Goal: Task Accomplishment & Management: Use online tool/utility

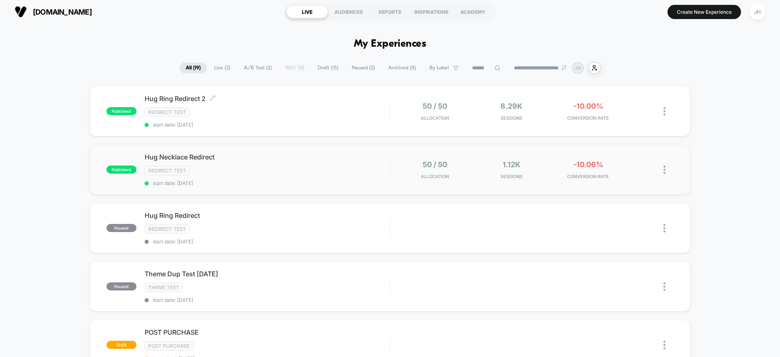
scroll to position [3, 0]
click at [288, 102] on span "Hug Ring Redirect 2 Click to edit experience details" at bounding box center [267, 98] width 245 height 8
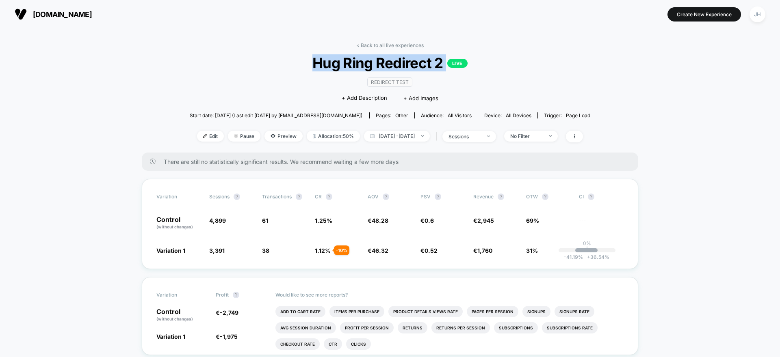
drag, startPoint x: 359, startPoint y: 65, endPoint x: 498, endPoint y: 67, distance: 138.5
click at [498, 67] on span "Hug Ring Redirect 2 LIVE" at bounding box center [390, 62] width 361 height 17
drag, startPoint x: 498, startPoint y: 67, endPoint x: 455, endPoint y: 78, distance: 44.0
click at [498, 67] on span "Hug Ring Redirect 2 LIVE" at bounding box center [390, 62] width 361 height 17
drag, startPoint x: 314, startPoint y: 65, endPoint x: 492, endPoint y: 63, distance: 177.8
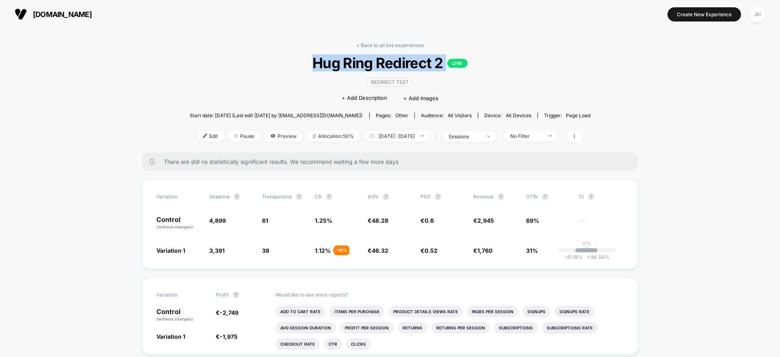
click at [492, 63] on span "Hug Ring Redirect 2 LIVE" at bounding box center [390, 62] width 361 height 17
drag, startPoint x: 492, startPoint y: 63, endPoint x: 403, endPoint y: 48, distance: 90.6
click at [482, 60] on span "Hug Ring Redirect 2 LIVE" at bounding box center [390, 62] width 361 height 17
click at [402, 48] on link "< Back to all live experiences" at bounding box center [389, 45] width 67 height 6
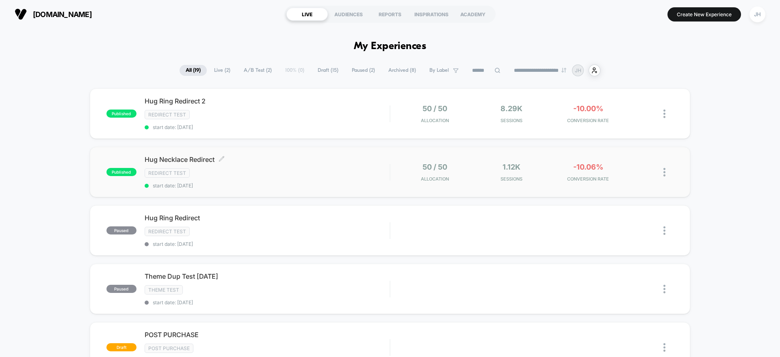
click at [344, 177] on div "Redirect Test" at bounding box center [267, 173] width 245 height 9
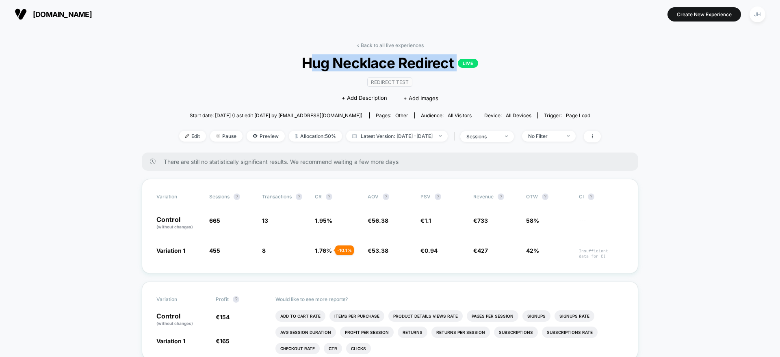
drag, startPoint x: 310, startPoint y: 56, endPoint x: 483, endPoint y: 58, distance: 173.0
click at [483, 58] on span "Hug Necklace Redirect LIVE" at bounding box center [389, 62] width 379 height 17
click at [258, 136] on span "Preview" at bounding box center [265, 136] width 38 height 11
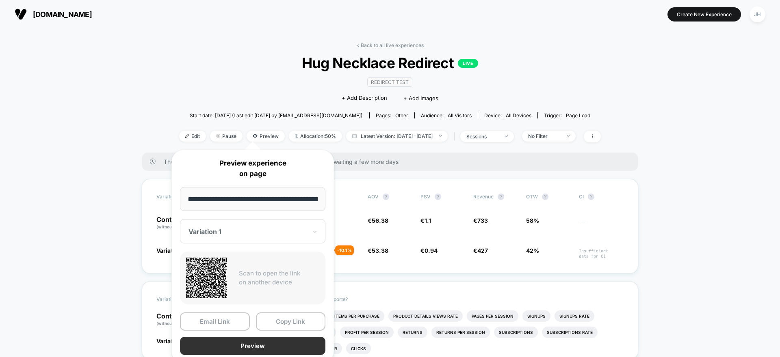
click at [279, 347] on button "Preview" at bounding box center [252, 346] width 145 height 18
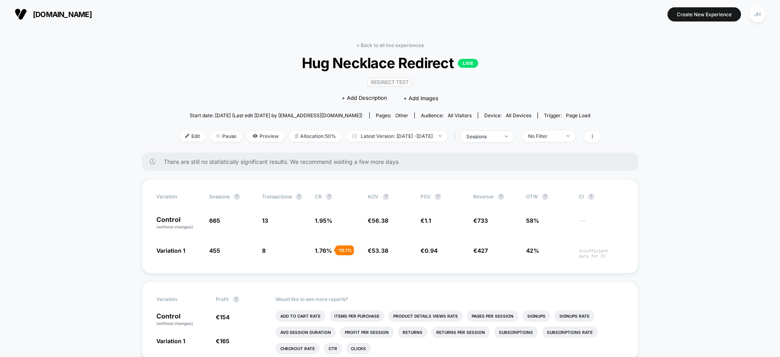
click at [381, 42] on link "< Back to all live experiences" at bounding box center [389, 45] width 67 height 6
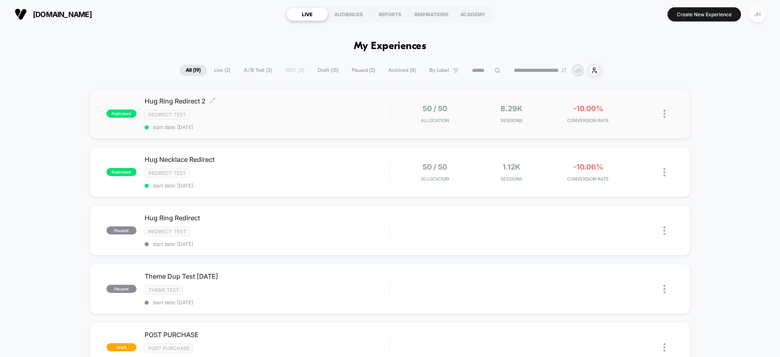
scroll to position [6, 0]
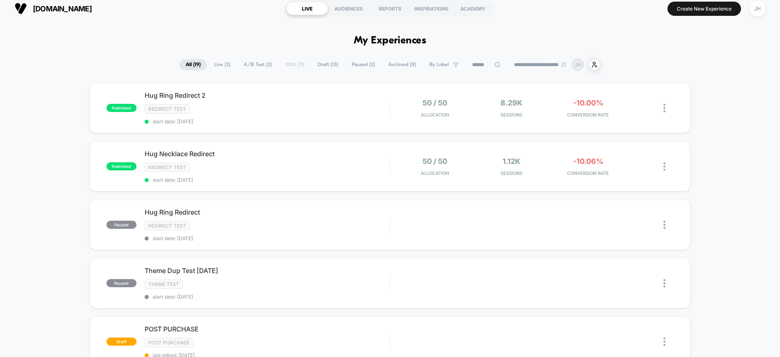
click at [60, 69] on div "**********" at bounding box center [390, 65] width 780 height 12
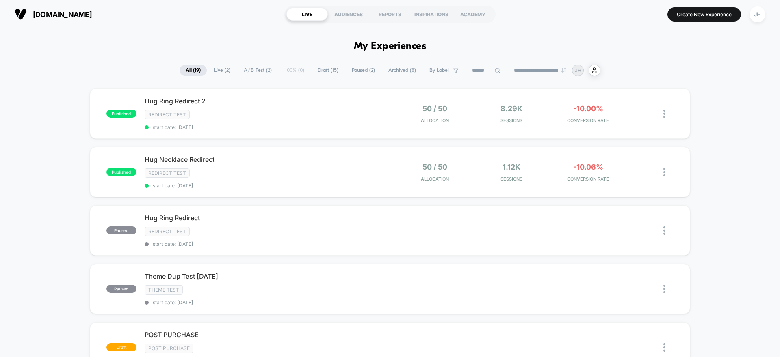
drag, startPoint x: 60, startPoint y: 60, endPoint x: 122, endPoint y: 2, distance: 84.4
click at [391, 119] on div "50 / 50 Allocation 8.29k Sessions -10.00% CONVERSION RATE" at bounding box center [531, 113] width 283 height 19
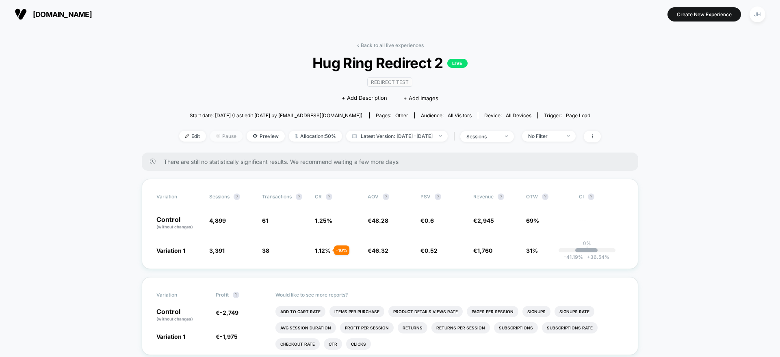
click at [218, 136] on span "Pause" at bounding box center [226, 136] width 32 height 11
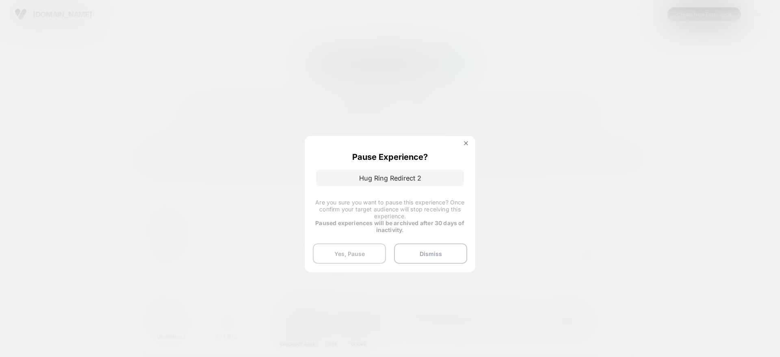
click at [366, 254] on button "Yes, Pause" at bounding box center [349, 254] width 73 height 20
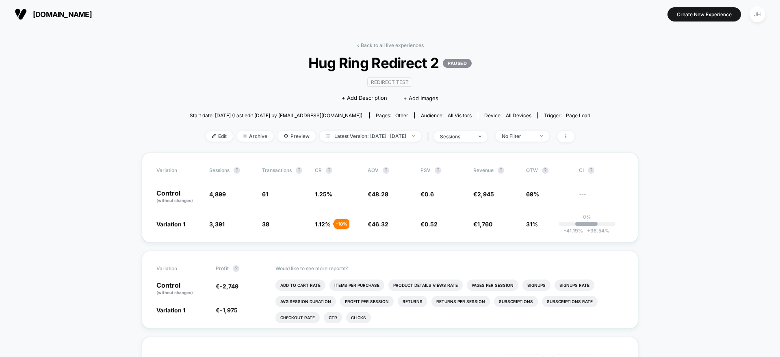
click at [373, 43] on link "< Back to all live experiences" at bounding box center [389, 45] width 67 height 6
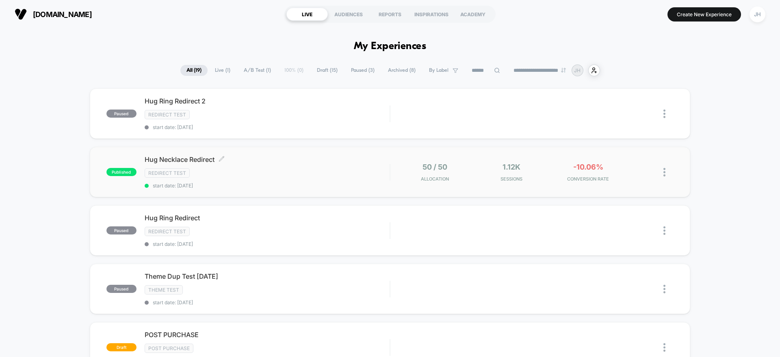
click at [289, 163] on span "Hug Necklace Redirect Click to edit experience details" at bounding box center [267, 160] width 245 height 8
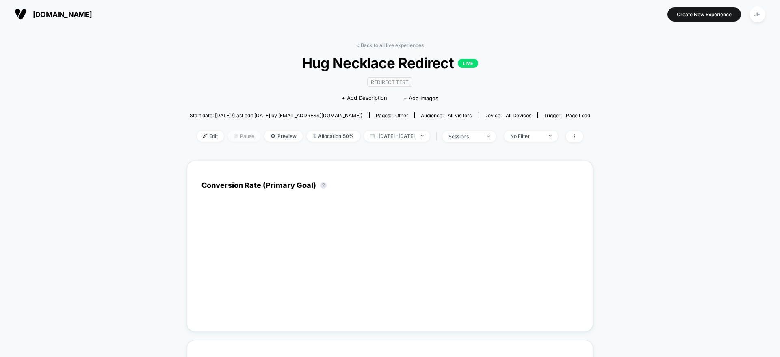
click at [238, 136] on span "Pause" at bounding box center [244, 136] width 32 height 11
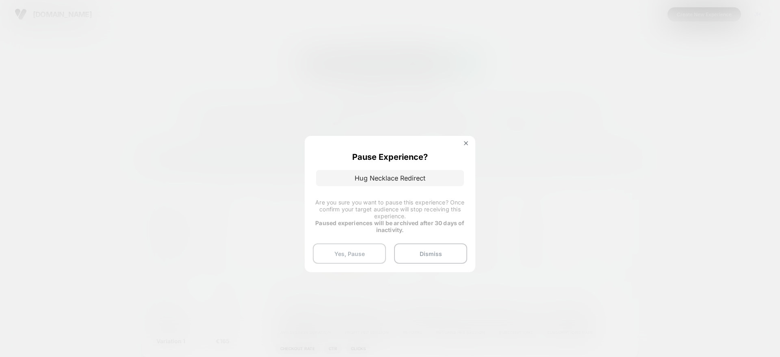
click at [357, 259] on button "Yes, Pause" at bounding box center [349, 254] width 73 height 20
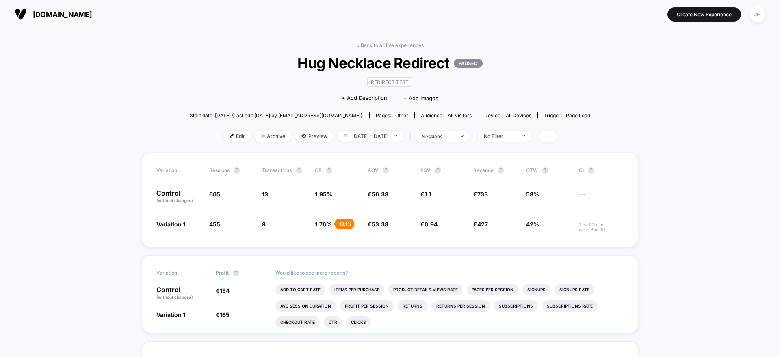
drag, startPoint x: 383, startPoint y: 43, endPoint x: 364, endPoint y: 40, distance: 19.3
click at [383, 43] on link "< Back to all live experiences" at bounding box center [389, 45] width 67 height 6
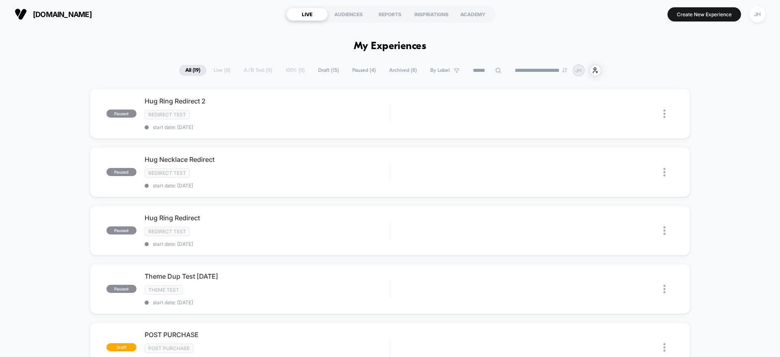
drag, startPoint x: 359, startPoint y: 41, endPoint x: 424, endPoint y: 43, distance: 65.0
click at [410, 45] on h1 "My Experiences" at bounding box center [390, 47] width 73 height 12
click at [683, 15] on button "Create New Experience" at bounding box center [703, 14] width 73 height 14
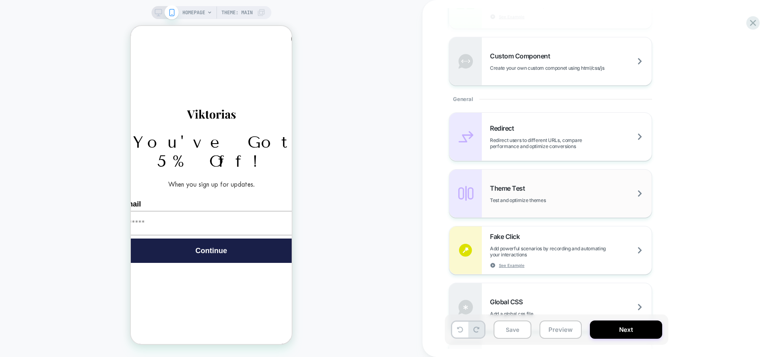
scroll to position [308, 0]
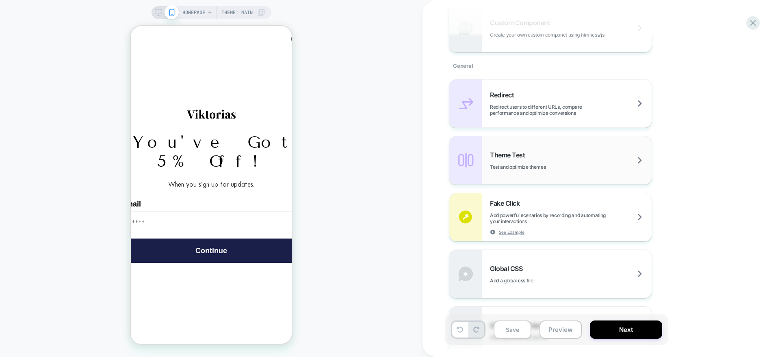
click at [529, 175] on div "Theme Test Test and optimize themes" at bounding box center [550, 160] width 202 height 48
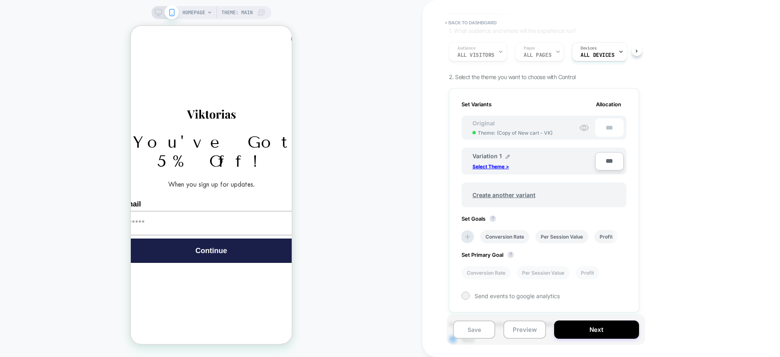
scroll to position [65, 0]
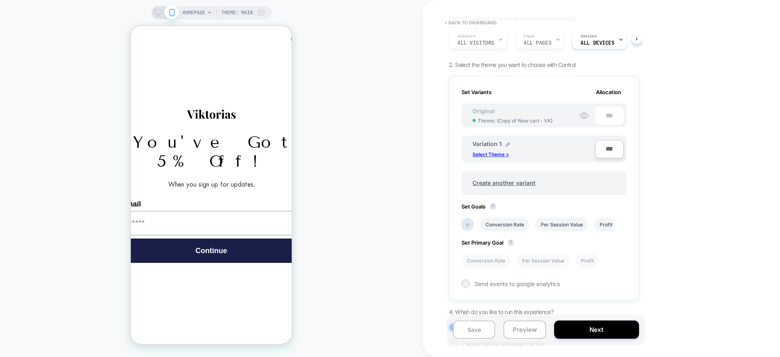
click at [495, 152] on p "Select Theme >" at bounding box center [490, 154] width 37 height 6
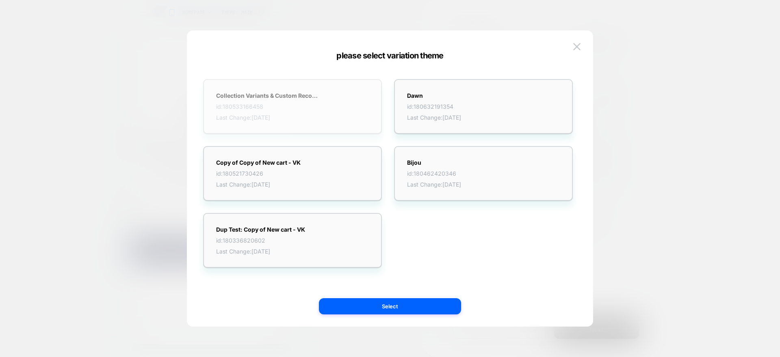
click at [322, 107] on div "Collection Variants & Custom Recommendations id: 180533166458 Last Change: 07/0…" at bounding box center [292, 106] width 179 height 55
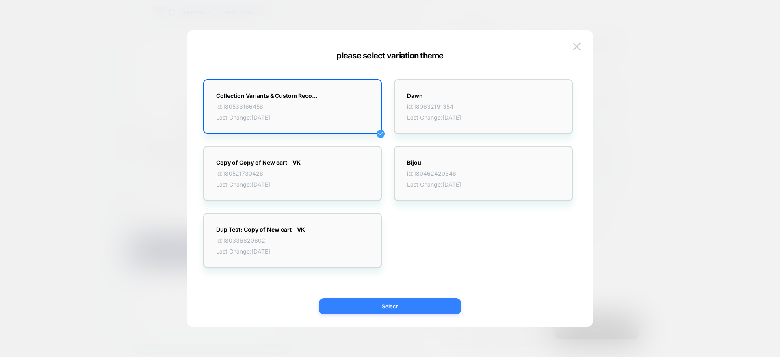
click at [406, 308] on button "Select" at bounding box center [390, 306] width 142 height 16
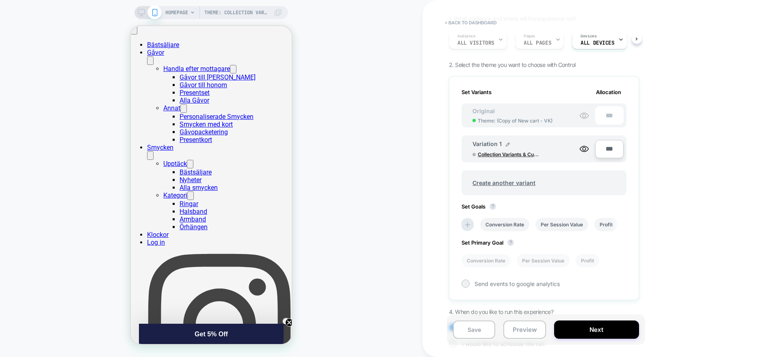
scroll to position [0, 0]
click at [512, 219] on li "Conversion Rate" at bounding box center [504, 224] width 49 height 13
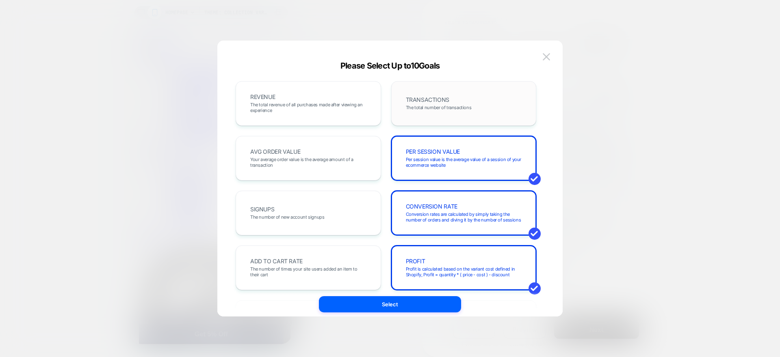
click at [421, 105] on span "The total number of transactions" at bounding box center [439, 108] width 66 height 6
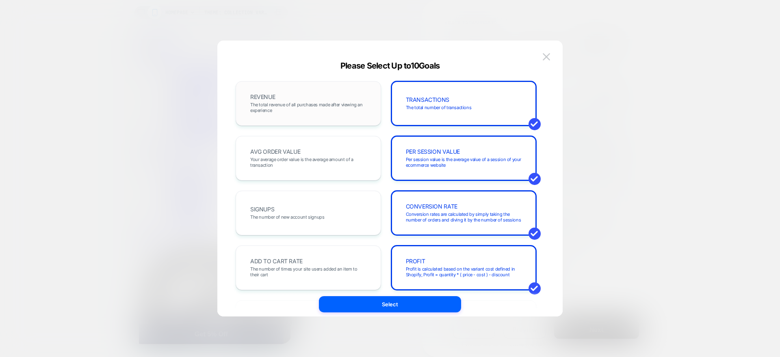
click at [352, 114] on div "REVENUE The total revenue of all purchases made after viewing an experience" at bounding box center [308, 104] width 128 height 28
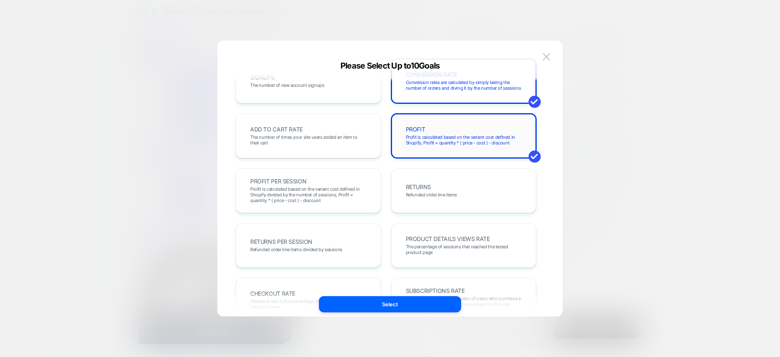
click at [438, 138] on span "Profit is calculated based on the variant cost defined in Shopify, Profit = qua…" at bounding box center [464, 139] width 116 height 11
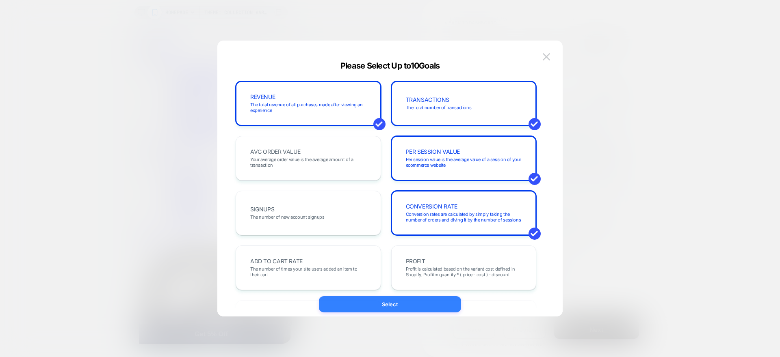
click at [387, 301] on button "Select" at bounding box center [390, 304] width 142 height 16
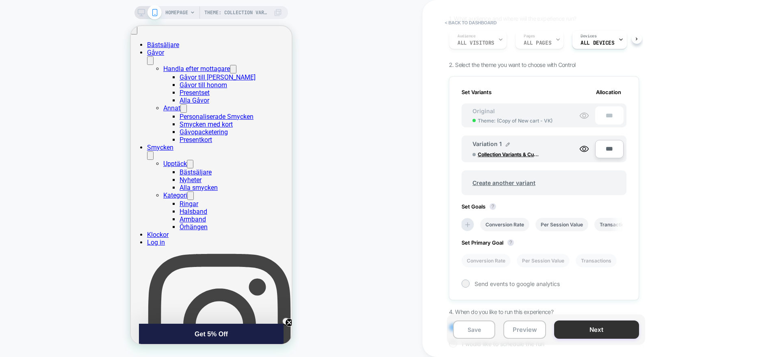
click at [580, 327] on button "Next" at bounding box center [596, 330] width 85 height 18
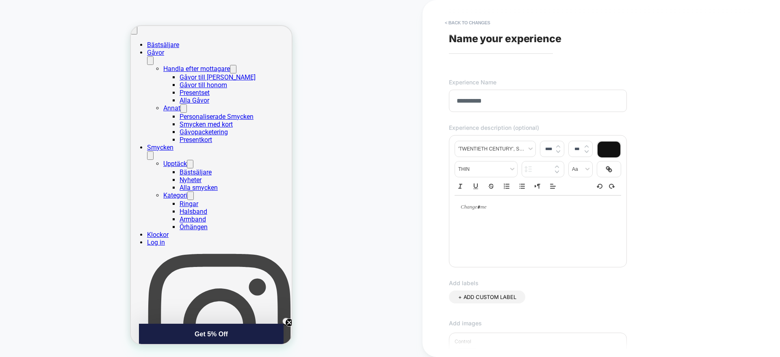
type input "**********"
click at [476, 58] on div "**********" at bounding box center [597, 178] width 305 height 341
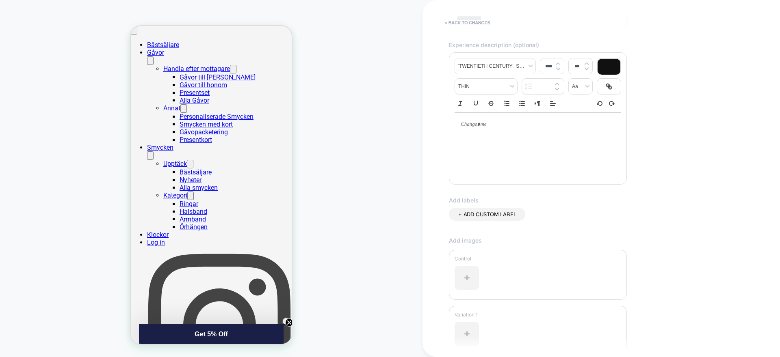
scroll to position [161, 0]
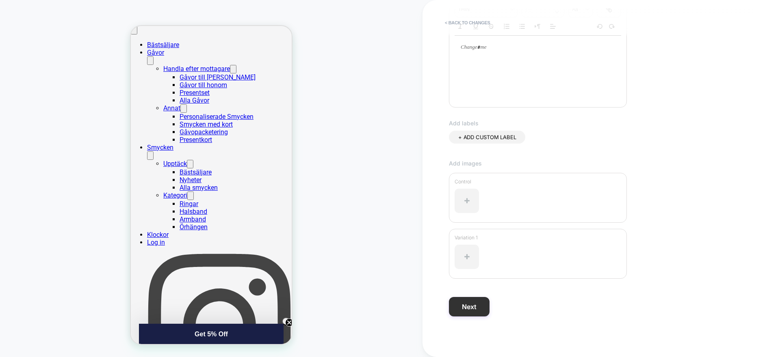
click at [476, 304] on button "Next" at bounding box center [469, 306] width 41 height 19
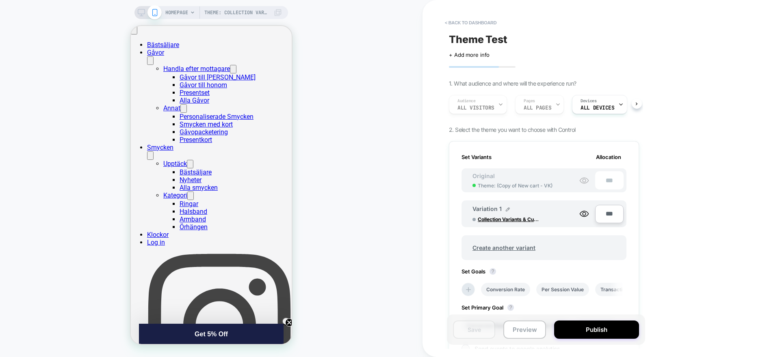
scroll to position [0, 1]
click at [596, 329] on button "Publish" at bounding box center [596, 330] width 85 height 18
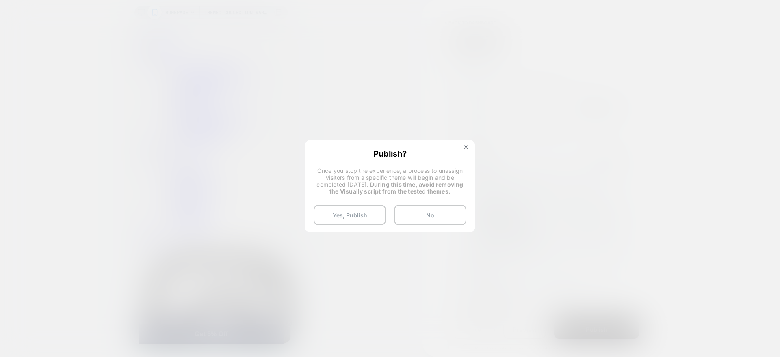
drag, startPoint x: 365, startPoint y: 212, endPoint x: 379, endPoint y: 192, distance: 24.4
click at [365, 212] on button "Yes, Publish" at bounding box center [349, 215] width 72 height 20
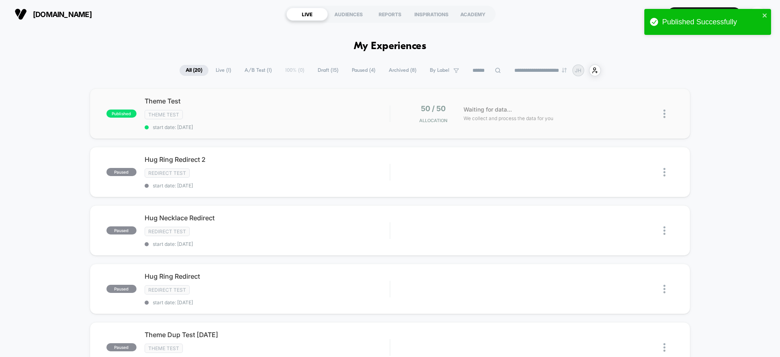
click at [427, 125] on div "published Theme Test Theme Test start date: 09/09/2025 50 / 50 Allocation Waiti…" at bounding box center [390, 114] width 600 height 50
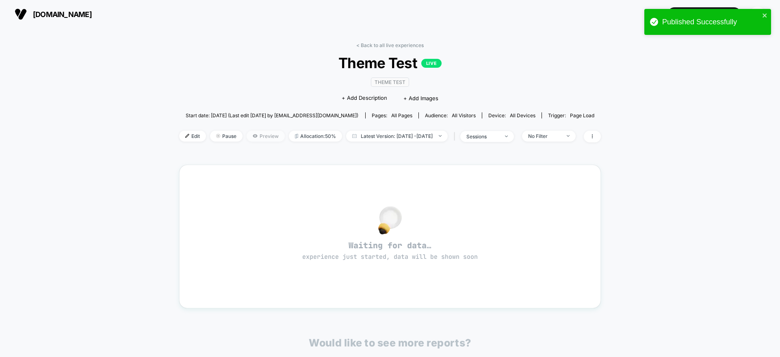
click at [255, 138] on span "Preview" at bounding box center [265, 136] width 38 height 11
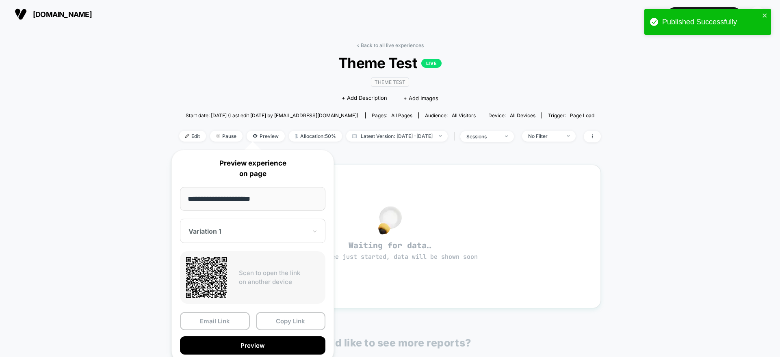
click at [111, 190] on div "< Back to all live experiences Theme Test LIVE Theme Test Click to edit experie…" at bounding box center [390, 262] width 780 height 469
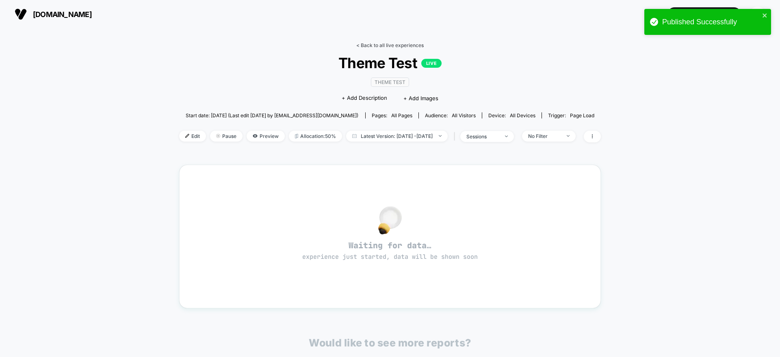
click at [390, 45] on link "< Back to all live experiences" at bounding box center [389, 45] width 67 height 6
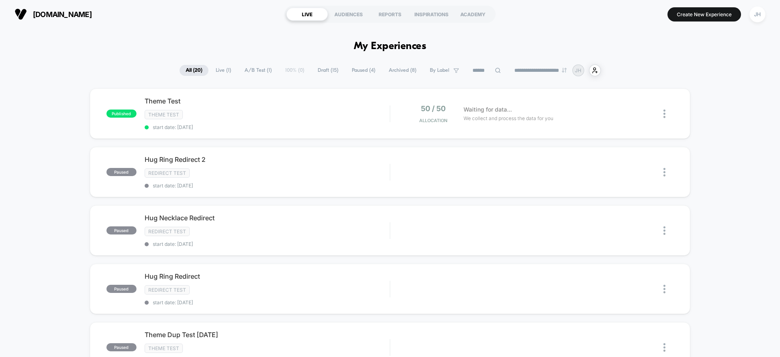
scroll to position [0, 0]
click at [758, 18] on div "JH" at bounding box center [757, 14] width 16 height 16
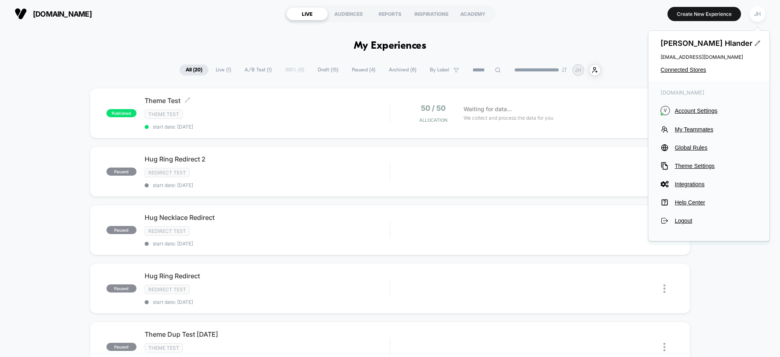
drag, startPoint x: 305, startPoint y: 105, endPoint x: 281, endPoint y: 116, distance: 26.3
click at [305, 105] on span "Theme Test Click to edit experience details" at bounding box center [267, 101] width 245 height 8
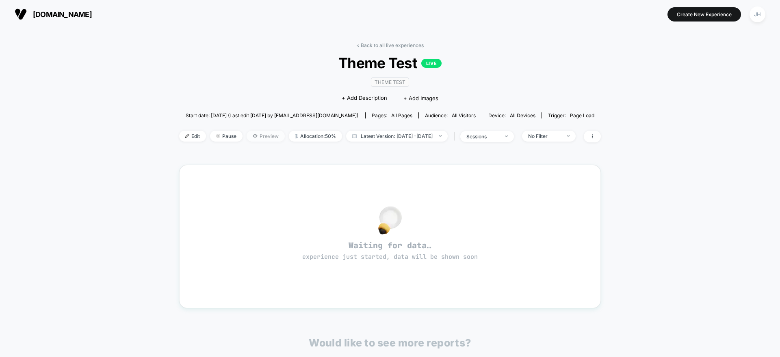
click at [255, 134] on span "Preview" at bounding box center [265, 136] width 38 height 11
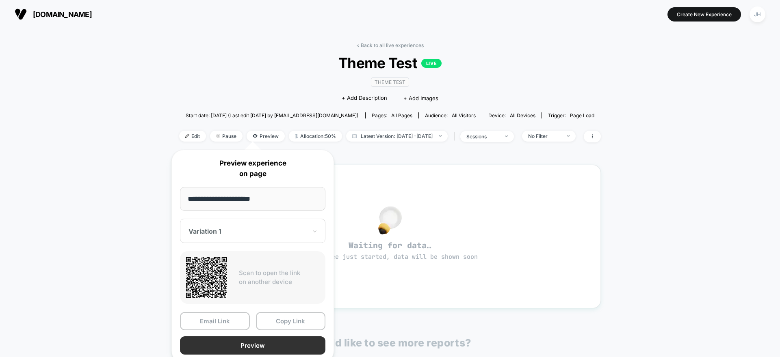
click at [271, 340] on button "Preview" at bounding box center [252, 346] width 145 height 18
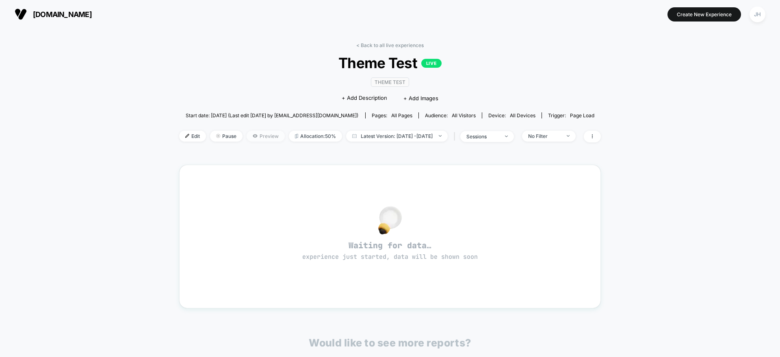
click at [249, 136] on span "Preview" at bounding box center [265, 136] width 38 height 11
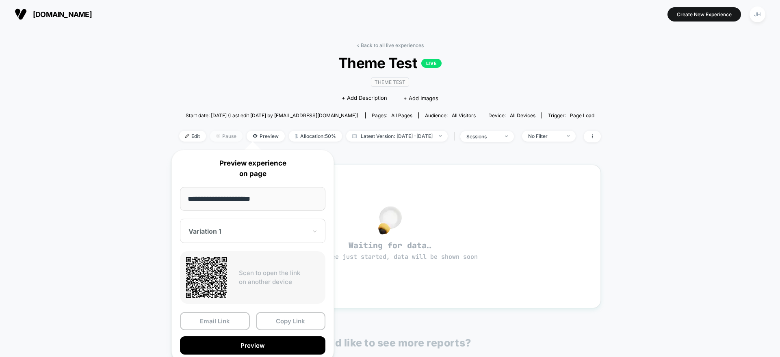
click at [223, 135] on span "Pause" at bounding box center [226, 136] width 32 height 11
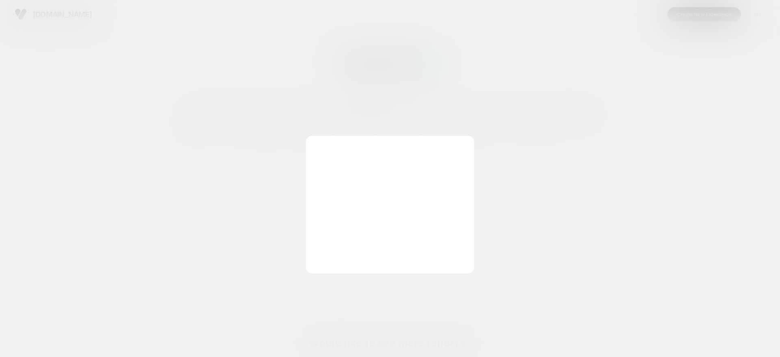
click at [223, 135] on div at bounding box center [390, 178] width 780 height 357
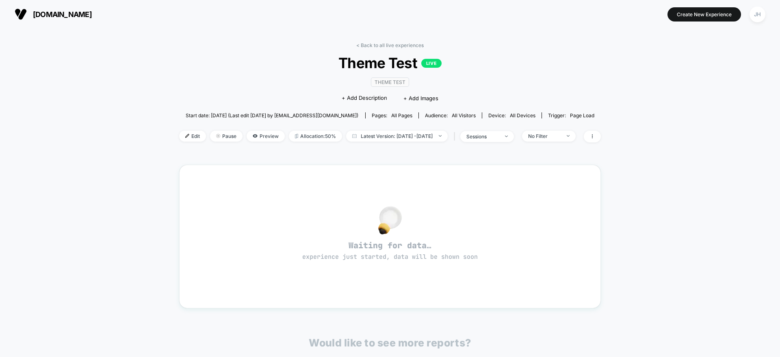
click at [253, 131] on div "Edit Pause Preview Allocation: 50% Latest Version: Sep 9, 2025 - Sep 9, 2025 | …" at bounding box center [389, 137] width 421 height 12
click at [255, 136] on span "Preview" at bounding box center [265, 136] width 38 height 11
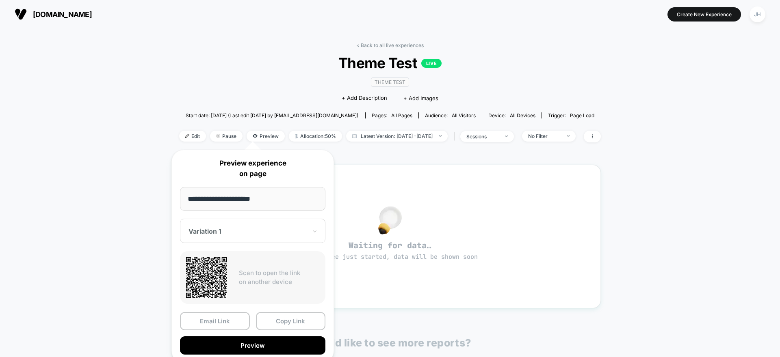
drag, startPoint x: 260, startPoint y: 228, endPoint x: 256, endPoint y: 233, distance: 6.7
click at [260, 228] on div at bounding box center [247, 231] width 119 height 8
click at [239, 268] on div "CONTROL" at bounding box center [252, 274] width 137 height 15
click at [258, 346] on button "Preview" at bounding box center [252, 346] width 145 height 18
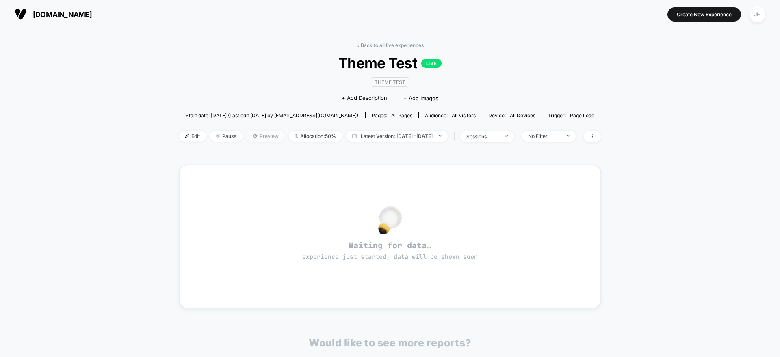
click at [254, 135] on span "Preview" at bounding box center [265, 136] width 38 height 11
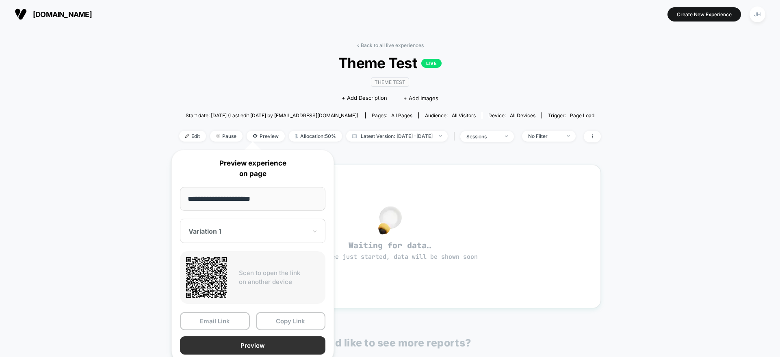
click at [266, 346] on button "Preview" at bounding box center [252, 346] width 145 height 18
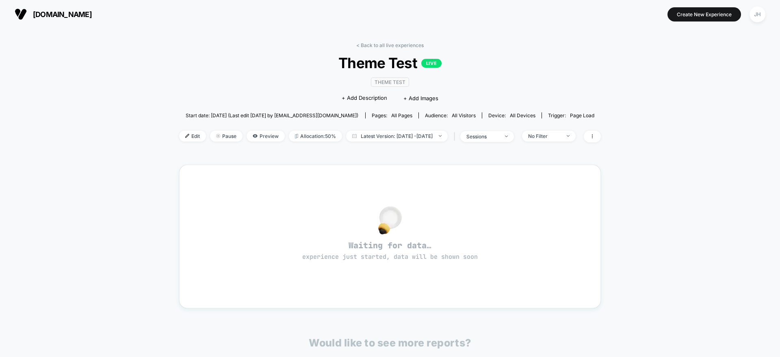
click at [400, 45] on link "< Back to all live experiences" at bounding box center [389, 45] width 67 height 6
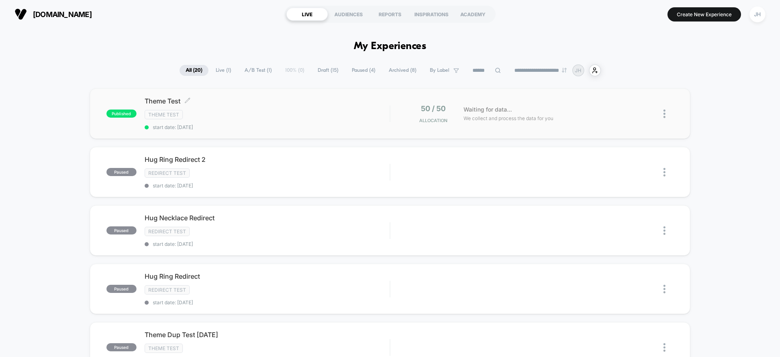
click at [363, 111] on div "Theme Test" at bounding box center [267, 114] width 245 height 9
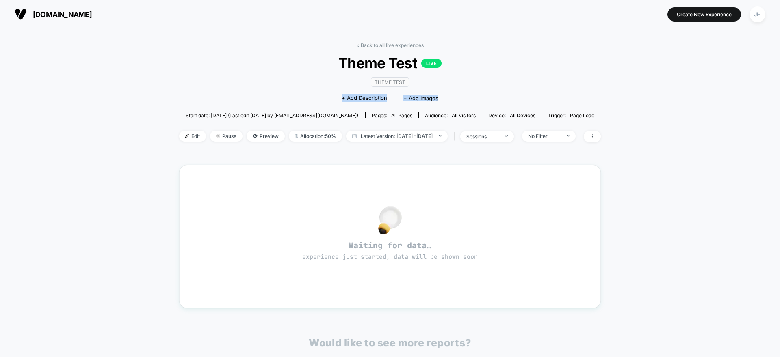
drag, startPoint x: 362, startPoint y: 95, endPoint x: 491, endPoint y: 96, distance: 129.1
click at [491, 96] on div "Theme Test Click to edit experience details + Add Description + Add Images" at bounding box center [390, 89] width 253 height 37
drag, startPoint x: 337, startPoint y: 66, endPoint x: 352, endPoint y: 66, distance: 15.0
click at [337, 66] on span "Theme Test LIVE" at bounding box center [389, 62] width 379 height 17
drag, startPoint x: 415, startPoint y: 67, endPoint x: 430, endPoint y: 66, distance: 14.3
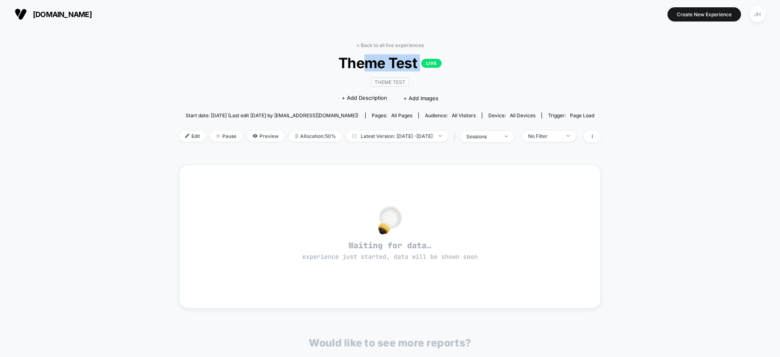
click at [429, 66] on span "Theme Test LIVE" at bounding box center [389, 62] width 379 height 17
drag, startPoint x: 430, startPoint y: 66, endPoint x: 402, endPoint y: 48, distance: 32.8
click at [423, 63] on p "LIVE" at bounding box center [431, 63] width 20 height 9
click at [395, 39] on div "< Back to all live experiences Theme Test LIVE Theme Test Click to edit experie…" at bounding box center [389, 255] width 421 height 436
drag, startPoint x: 394, startPoint y: 44, endPoint x: 290, endPoint y: 25, distance: 105.6
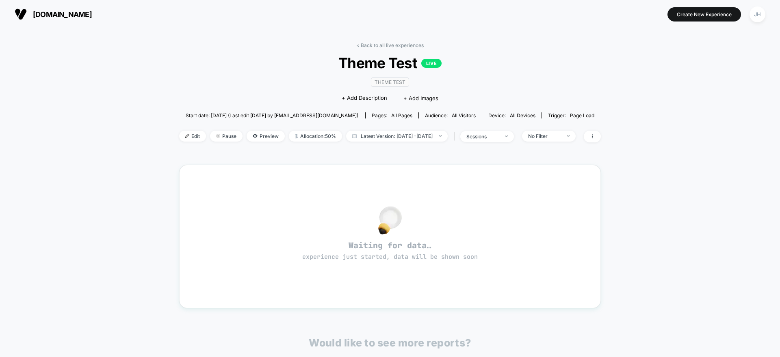
click at [394, 44] on link "< Back to all live experiences" at bounding box center [389, 45] width 67 height 6
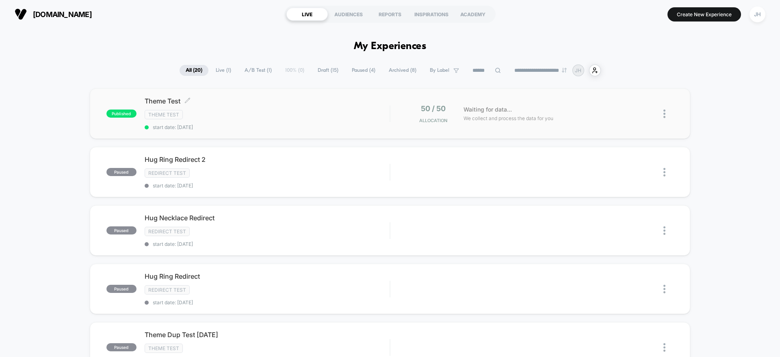
click at [359, 115] on div "Theme Test" at bounding box center [267, 114] width 245 height 9
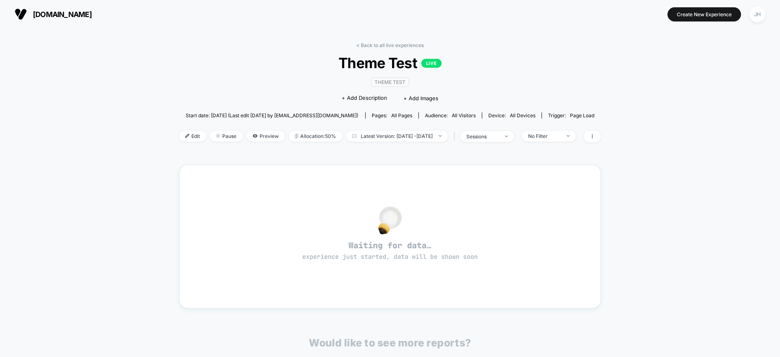
drag, startPoint x: 313, startPoint y: 133, endPoint x: 257, endPoint y: 130, distance: 55.7
click at [298, 113] on div "< Back to all live experiences Theme Test LIVE Theme Test Click to edit experie…" at bounding box center [389, 97] width 421 height 110
click at [257, 131] on div "Edit Pause Preview Allocation: 50% Latest Version: [DATE] - [DATE] | sessions N…" at bounding box center [389, 137] width 421 height 12
click at [255, 141] on span "Preview" at bounding box center [265, 136] width 38 height 11
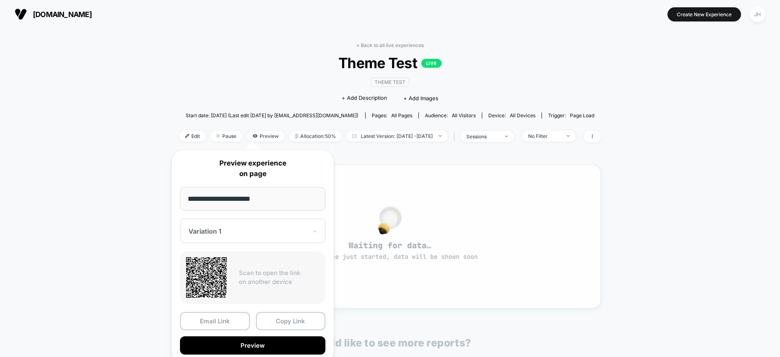
drag, startPoint x: 545, startPoint y: 76, endPoint x: 423, endPoint y: 212, distance: 183.1
click at [545, 76] on div "< Back to all live experiences Theme Test LIVE Theme Test Click to edit experie…" at bounding box center [389, 97] width 421 height 110
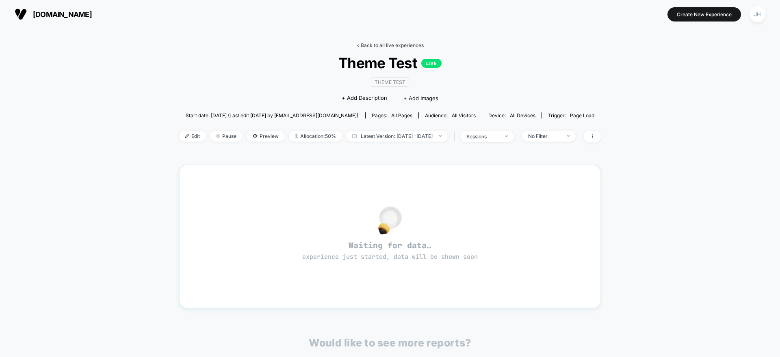
click at [365, 44] on link "< Back to all live experiences" at bounding box center [389, 45] width 67 height 6
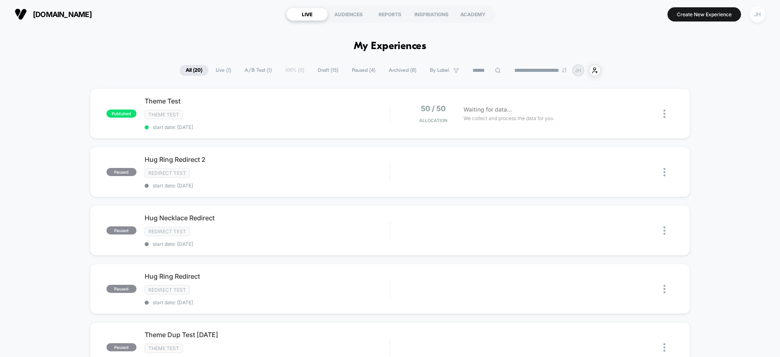
click at [757, 16] on div "JH" at bounding box center [757, 14] width 16 height 16
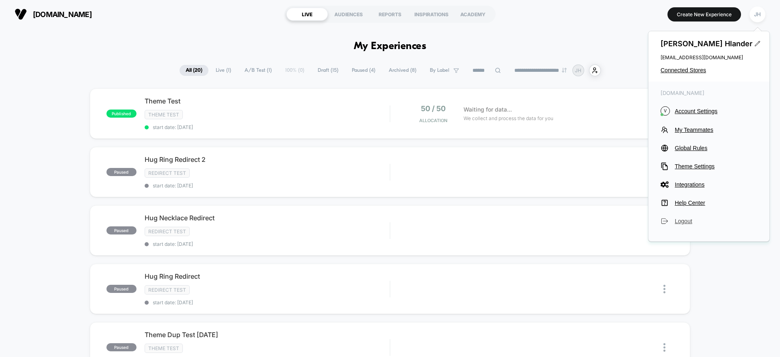
click at [683, 220] on span "Logout" at bounding box center [715, 221] width 82 height 6
